Goal: Task Accomplishment & Management: Manage account settings

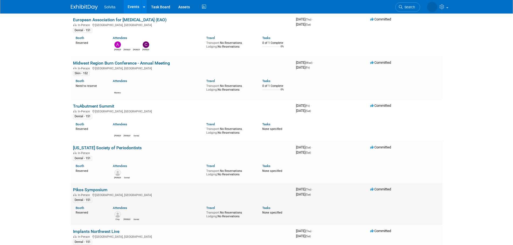
scroll to position [323, 0]
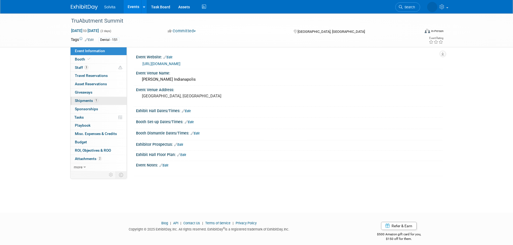
click at [85, 101] on span "Shipments 1" at bounding box center [86, 101] width 23 height 4
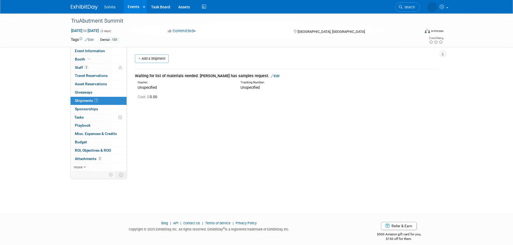
click at [271, 75] on link "Edit" at bounding box center [275, 76] width 9 height 4
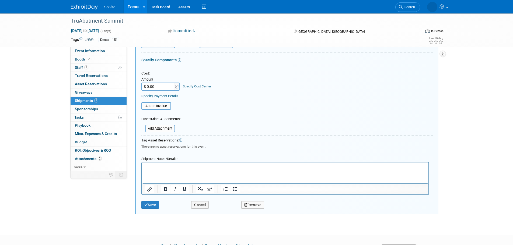
scroll to position [109, 0]
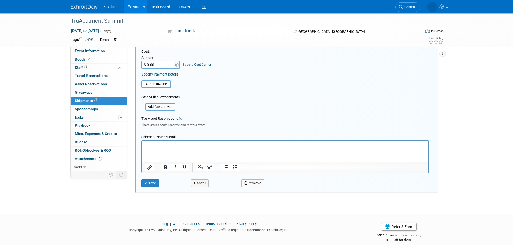
click at [168, 148] on html at bounding box center [285, 145] width 286 height 8
click at [163, 146] on p "Send 9-10 packs of socks" at bounding box center [285, 145] width 280 height 5
click at [153, 180] on button "Save" at bounding box center [150, 184] width 18 height 8
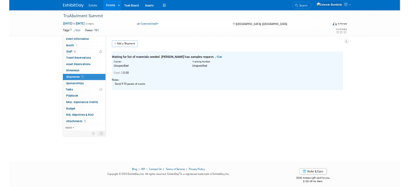
scroll to position [0, 0]
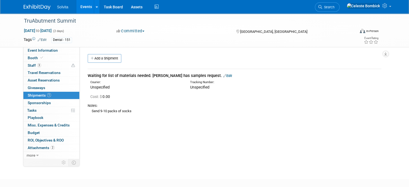
click at [207, 84] on div "Tracking Number:" at bounding box center [248, 82] width 117 height 4
click at [259, 124] on div "Event Website: Edit https://web.cvent.com/event/5c8bc5bc-4224-4d76-b179-e493ca0…" at bounding box center [233, 103] width 306 height 112
